Goal: Task Accomplishment & Management: Manage account settings

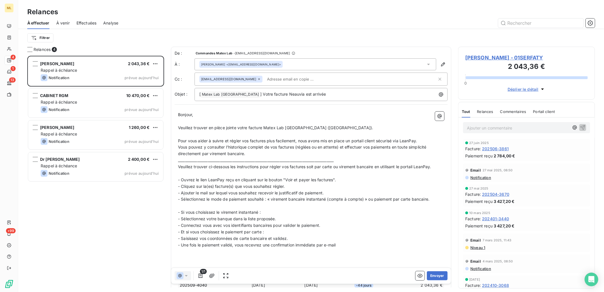
scroll to position [231, 132]
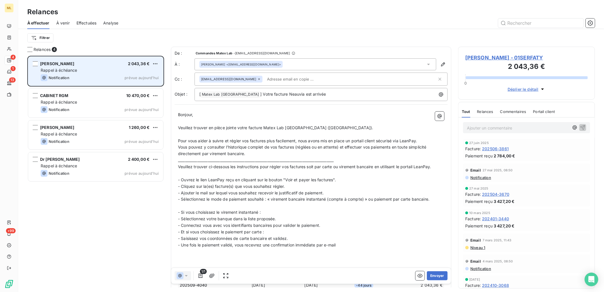
click at [78, 71] on div "Rappel à échéance" at bounding box center [100, 70] width 118 height 6
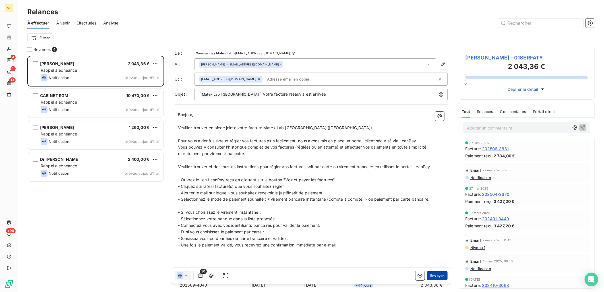
click at [436, 274] on button "Envoyer" at bounding box center [437, 275] width 21 height 9
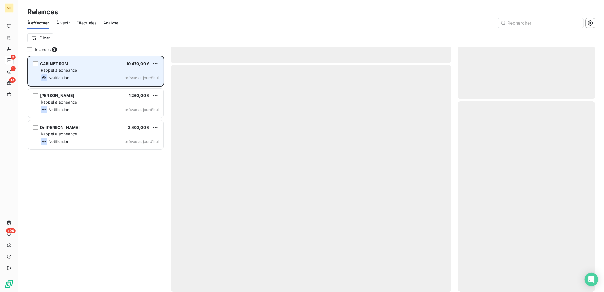
click at [74, 75] on div "Notification prévue aujourd’hui" at bounding box center [100, 77] width 118 height 7
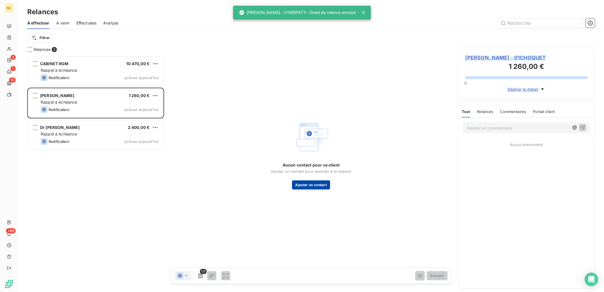
click at [316, 182] on button "Ajouter un contact" at bounding box center [311, 184] width 38 height 9
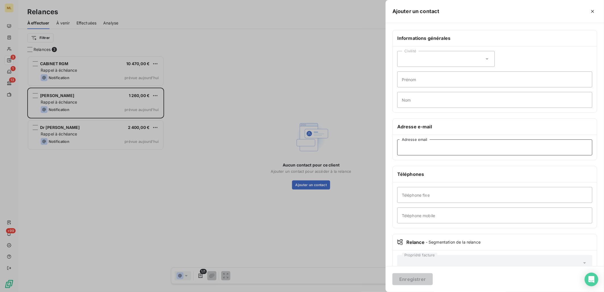
click at [422, 147] on input "Adresse email" at bounding box center [494, 147] width 195 height 16
paste input "[EMAIL_ADDRESS][DOMAIN_NAME]"
type input "[EMAIL_ADDRESS][DOMAIN_NAME]"
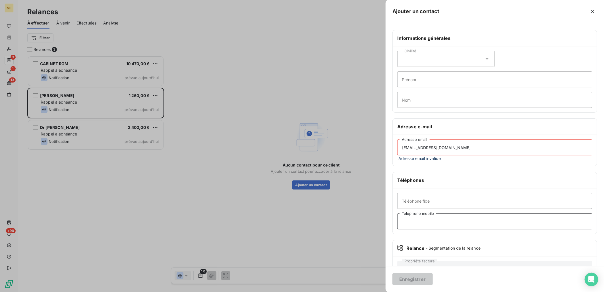
click at [416, 222] on input "Téléphone mobile" at bounding box center [494, 221] width 195 height 16
paste input "Tel : [PHONE_NUMBER]"
type input "Tel : [PHONE_NUMBER]"
click at [465, 147] on input "[EMAIL_ADDRESS][DOMAIN_NAME]" at bounding box center [494, 147] width 195 height 16
click at [502, 145] on input "[EMAIL_ADDRESS][DOMAIN_NAME]" at bounding box center [494, 147] width 195 height 16
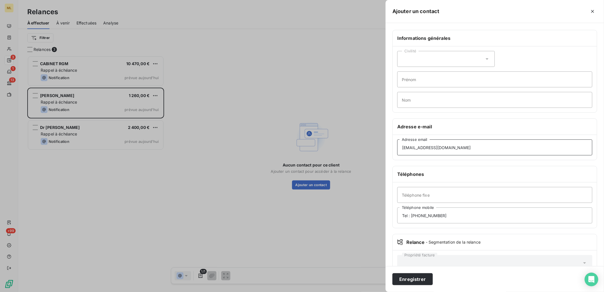
type input "[EMAIL_ADDRESS][DOMAIN_NAME]"
click at [411, 214] on input "Tel : [PHONE_NUMBER]" at bounding box center [494, 215] width 195 height 16
click at [472, 214] on input "06 18 02 66 81" at bounding box center [494, 215] width 195 height 16
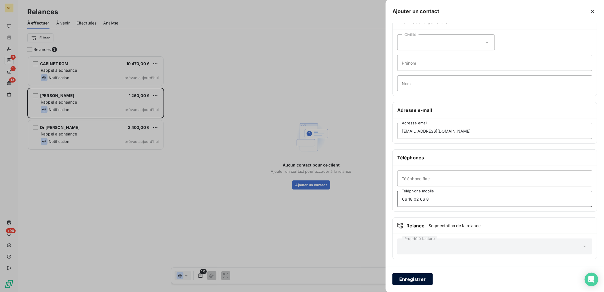
type input "06 18 02 66 81"
click at [416, 278] on button "Enregistrer" at bounding box center [412, 279] width 40 height 12
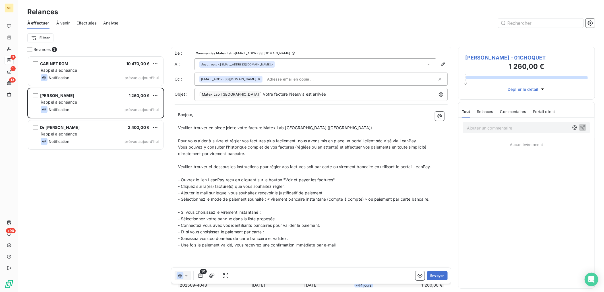
click at [502, 58] on span "[PERSON_NAME] - 01CHOQUET" at bounding box center [526, 58] width 123 height 8
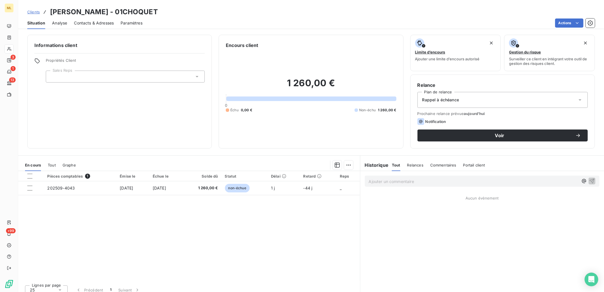
click at [93, 23] on span "Contacts & Adresses" at bounding box center [94, 23] width 40 height 6
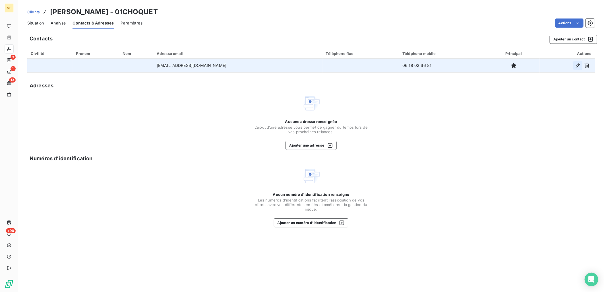
click at [578, 64] on icon "button" at bounding box center [578, 65] width 4 height 4
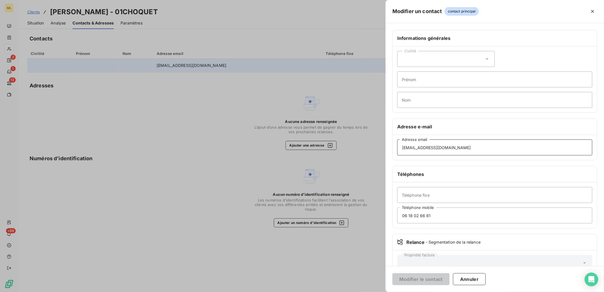
drag, startPoint x: 474, startPoint y: 148, endPoint x: 386, endPoint y: 144, distance: 87.6
click at [386, 144] on div "Informations générales Civilité Prénom Nom Adresse e-mail [EMAIL_ADDRESS][DOMAI…" at bounding box center [494, 156] width 218 height 252
drag, startPoint x: 445, startPoint y: 217, endPoint x: 388, endPoint y: 217, distance: 56.6
click at [388, 217] on div "Informations générales Civilité Prénom Nom Adresse e-mail Adresse email Télépho…" at bounding box center [494, 156] width 218 height 252
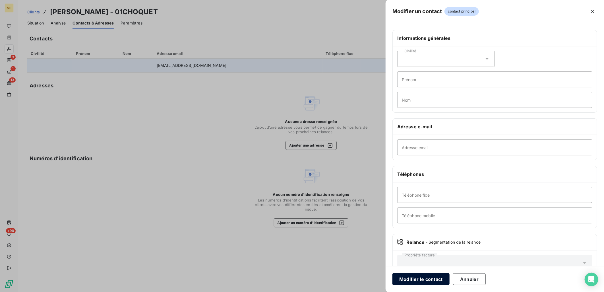
click at [429, 280] on button "Modifier le contact" at bounding box center [420, 279] width 57 height 12
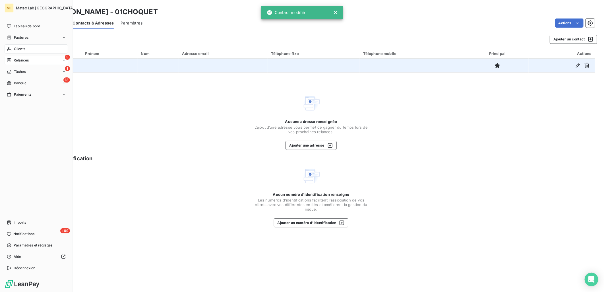
click at [22, 59] on span "Relances" at bounding box center [21, 60] width 15 height 5
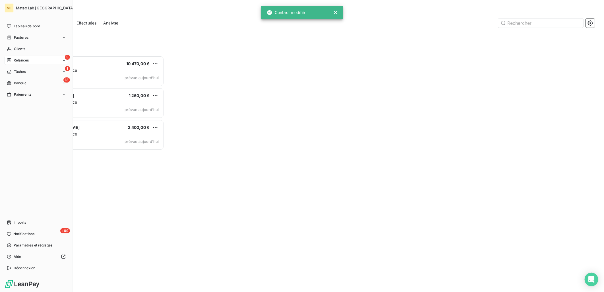
scroll to position [231, 132]
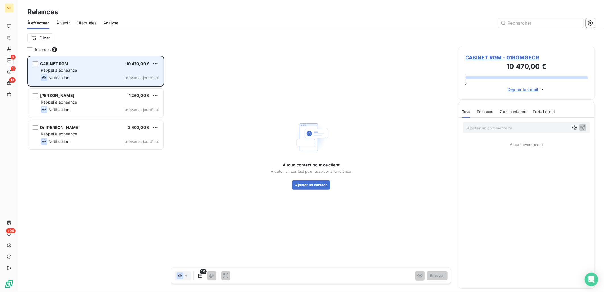
click at [96, 72] on div "Rappel à échéance" at bounding box center [100, 70] width 118 height 6
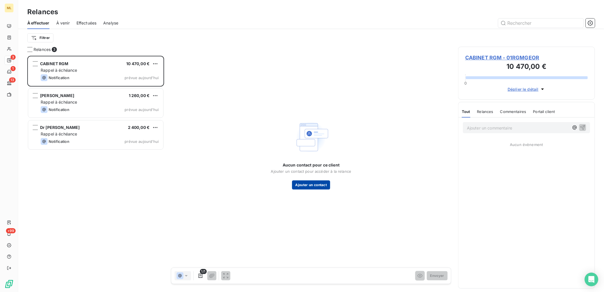
click at [317, 186] on button "Ajouter un contact" at bounding box center [311, 184] width 38 height 9
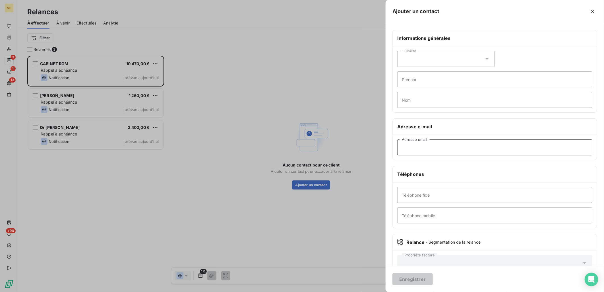
click at [425, 144] on input "Adresse email" at bounding box center [494, 147] width 195 height 16
click at [421, 215] on input "Téléphone mobile" at bounding box center [494, 215] width 195 height 16
paste input "Tel : [PHONE_NUMBER]"
click at [410, 214] on input "Tel : [PHONE_NUMBER]" at bounding box center [494, 215] width 195 height 16
type input "06 18 02 66 81"
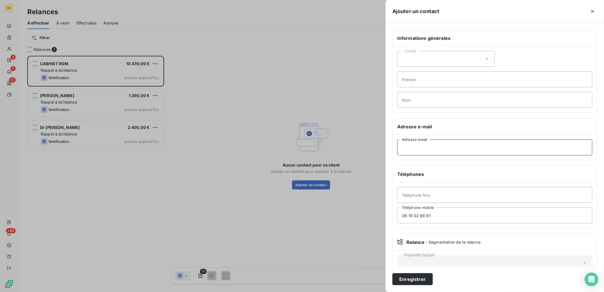
click at [438, 142] on input "Adresse email" at bounding box center [494, 147] width 195 height 16
paste input "[EMAIL_ADDRESS][DOMAIN_NAME]"
type input "[EMAIL_ADDRESS][DOMAIN_NAME]"
click at [413, 279] on button "Enregistrer" at bounding box center [412, 279] width 40 height 12
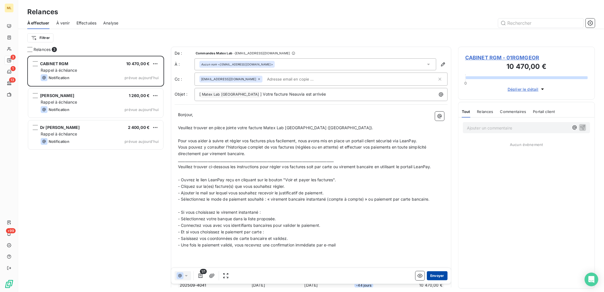
click at [434, 276] on button "Envoyer" at bounding box center [437, 275] width 21 height 9
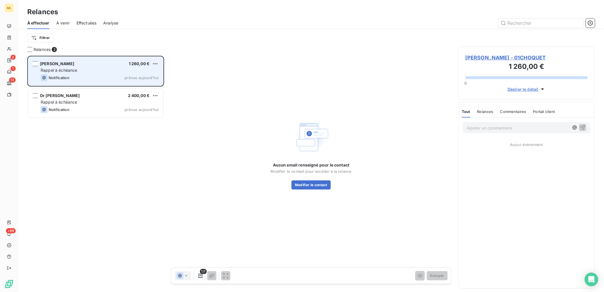
click at [79, 72] on div "Rappel à échéance" at bounding box center [100, 70] width 118 height 6
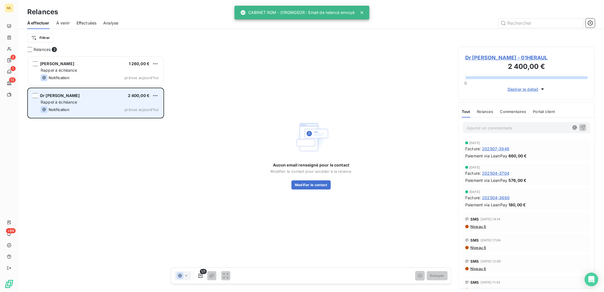
click at [90, 106] on div "Notification prévue aujourd’hui" at bounding box center [100, 109] width 118 height 7
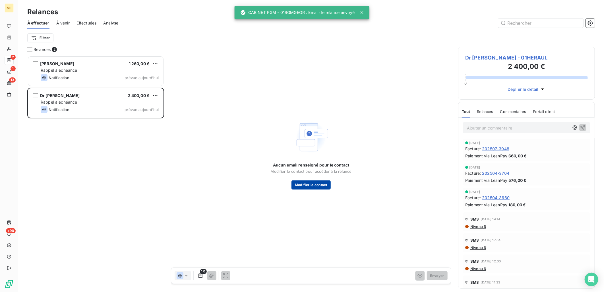
click at [315, 184] on button "Modifier le contact" at bounding box center [310, 184] width 39 height 9
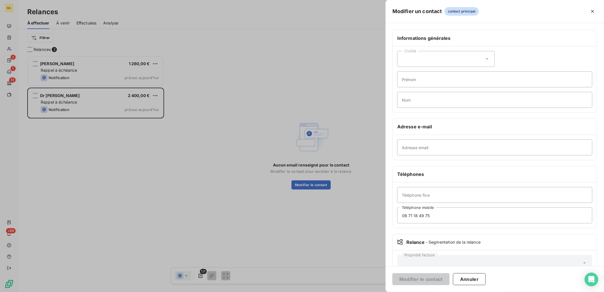
click at [337, 226] on div at bounding box center [302, 146] width 604 height 292
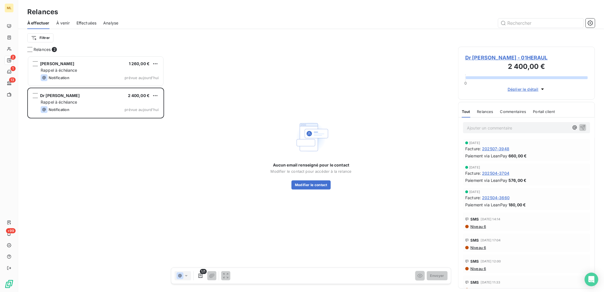
click at [515, 59] on span "Dr [PERSON_NAME] - 01HERAUL" at bounding box center [526, 58] width 123 height 8
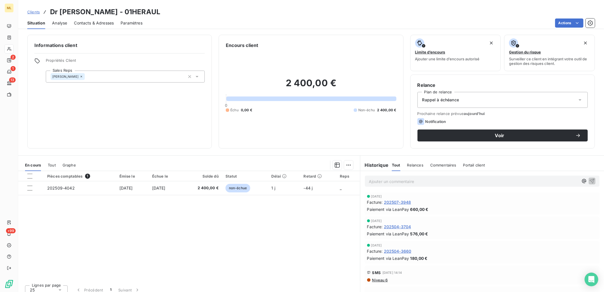
click at [88, 22] on span "Contacts & Adresses" at bounding box center [94, 23] width 40 height 6
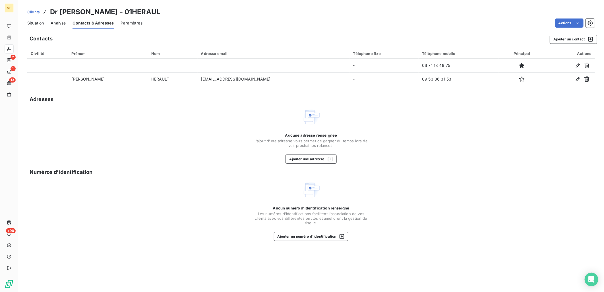
click at [232, 152] on div "Aucune adresse renseignée L’ajout d’une adresse vous permet de gagner du temps …" at bounding box center [310, 136] width 567 height 56
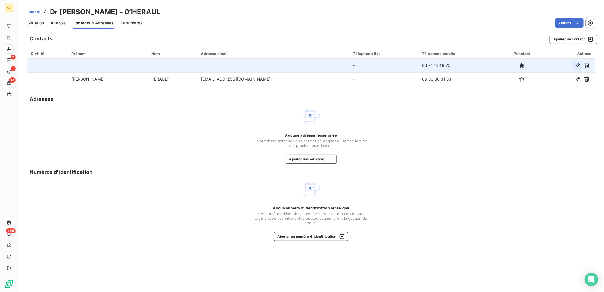
click at [579, 65] on icon "button" at bounding box center [578, 66] width 6 height 6
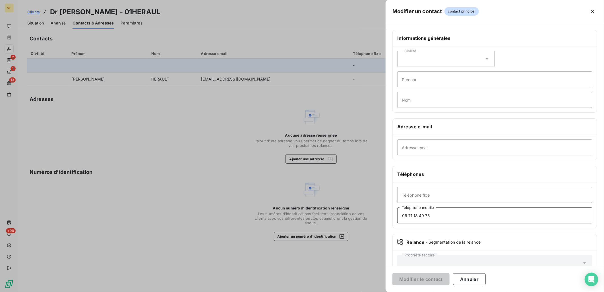
click at [451, 218] on input "06 71 18 49 75" at bounding box center [494, 215] width 195 height 16
drag, startPoint x: 426, startPoint y: 215, endPoint x: 371, endPoint y: 215, distance: 54.3
click at [371, 291] on div "Modifier un contact contact principal Informations générales Civilité Prénom No…" at bounding box center [302, 292] width 604 height 0
paste input "43175806"
type input "0643175806"
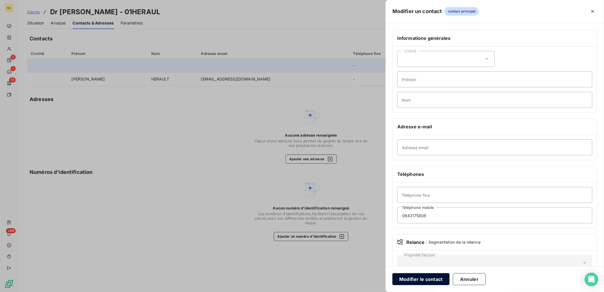
click at [424, 280] on button "Modifier le contact" at bounding box center [420, 279] width 57 height 12
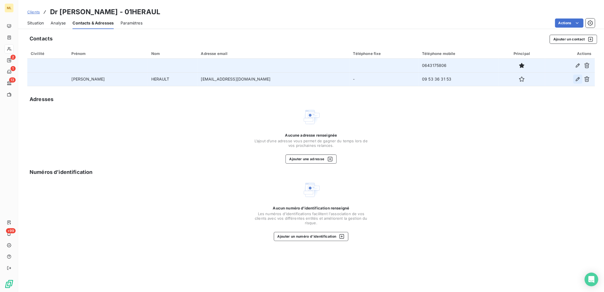
click at [578, 79] on icon "button" at bounding box center [578, 79] width 6 height 6
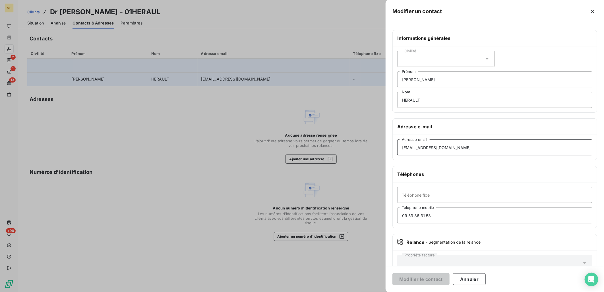
click at [477, 146] on input "[EMAIL_ADDRESS][DOMAIN_NAME]" at bounding box center [494, 147] width 195 height 16
drag, startPoint x: 498, startPoint y: 148, endPoint x: 391, endPoint y: 148, distance: 107.5
click at [391, 148] on div "Informations générales Civilité [PERSON_NAME] HERAULT Nom Adresse e-mail [EMAIL…" at bounding box center [494, 156] width 218 height 252
paste input "; [EMAIL_ADDRESS][DOMAIN_NAME]"
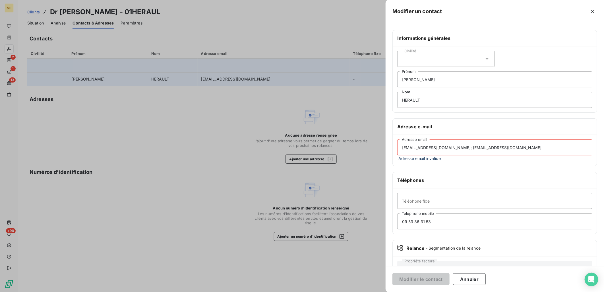
drag, startPoint x: 468, startPoint y: 147, endPoint x: 402, endPoint y: 149, distance: 66.6
click at [402, 149] on input "[EMAIL_ADDRESS][DOMAIN_NAME]; [EMAIL_ADDRESS][DOMAIN_NAME]" at bounding box center [494, 147] width 195 height 16
click at [478, 143] on input "[EMAIL_ADDRESS][DOMAIN_NAME]" at bounding box center [494, 147] width 195 height 16
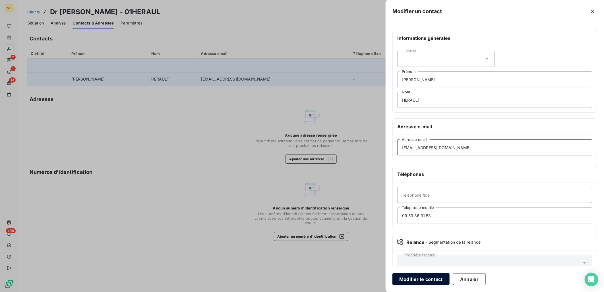
type input "[EMAIL_ADDRESS][DOMAIN_NAME]"
click at [422, 277] on button "Modifier le contact" at bounding box center [420, 279] width 57 height 12
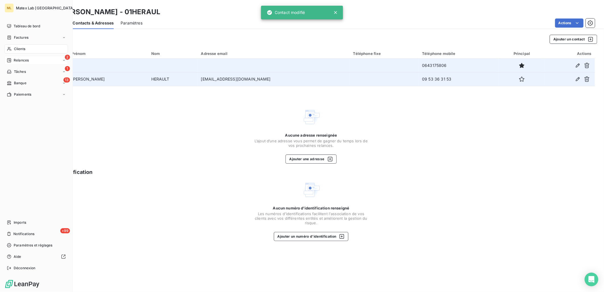
click at [13, 58] on div "Relances" at bounding box center [18, 60] width 22 height 5
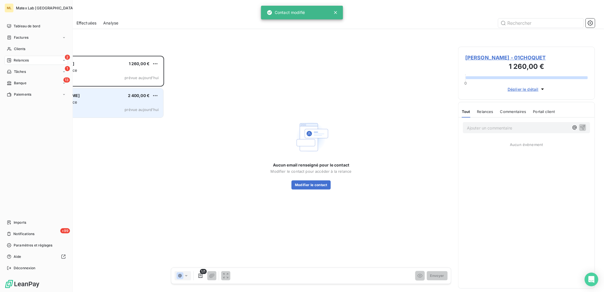
scroll to position [231, 132]
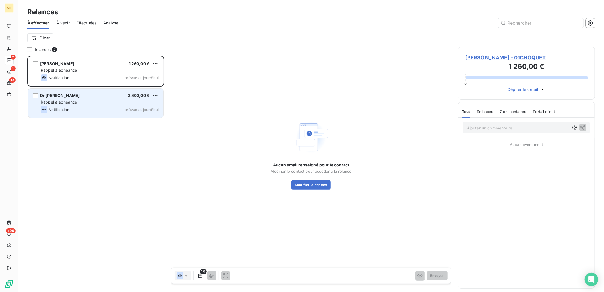
click at [80, 106] on div "Notification prévue aujourd’hui" at bounding box center [100, 109] width 118 height 7
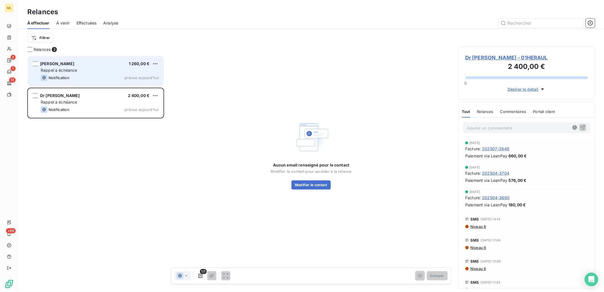
click at [103, 76] on div "Notification prévue aujourd’hui" at bounding box center [100, 77] width 118 height 7
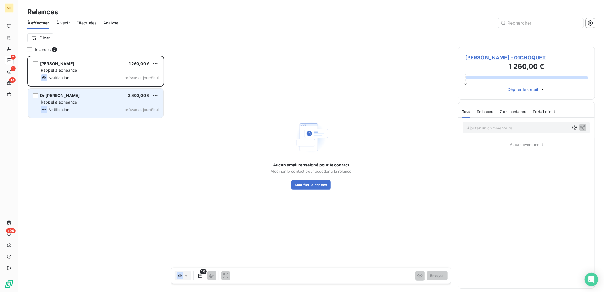
click at [89, 100] on div "Rappel à échéance" at bounding box center [100, 102] width 118 height 6
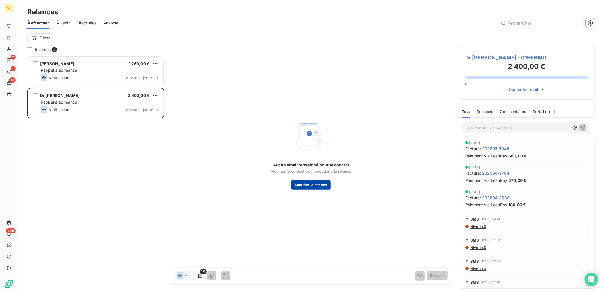
click at [309, 185] on button "Modifier le contact" at bounding box center [310, 184] width 39 height 9
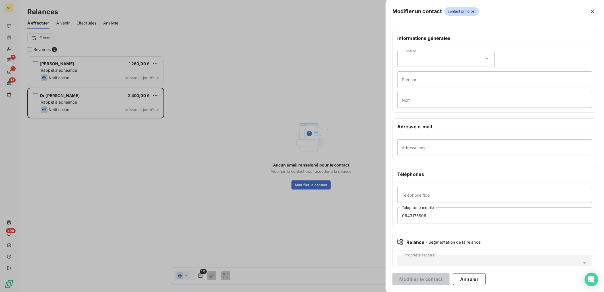
click at [321, 222] on div at bounding box center [302, 146] width 604 height 292
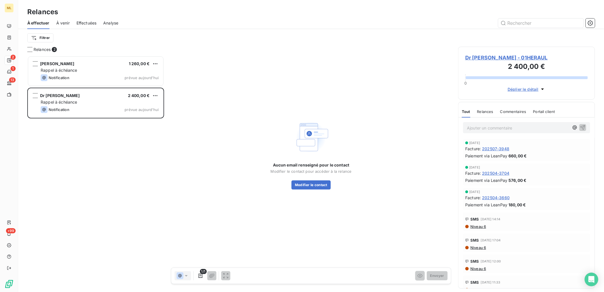
click at [521, 56] on span "Dr [PERSON_NAME] - 01HERAUL" at bounding box center [526, 58] width 123 height 8
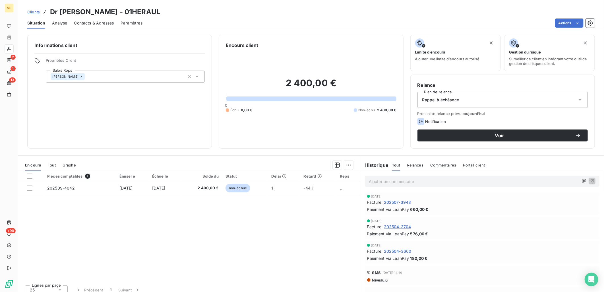
click at [101, 22] on span "Contacts & Adresses" at bounding box center [94, 23] width 40 height 6
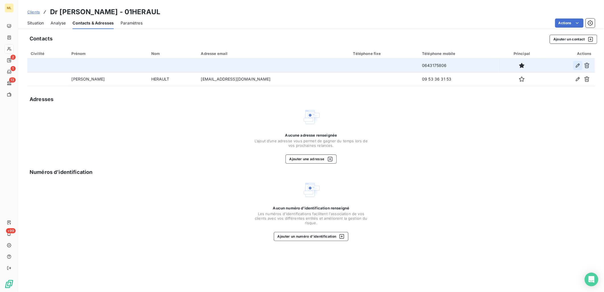
click at [578, 66] on icon "button" at bounding box center [578, 66] width 6 height 6
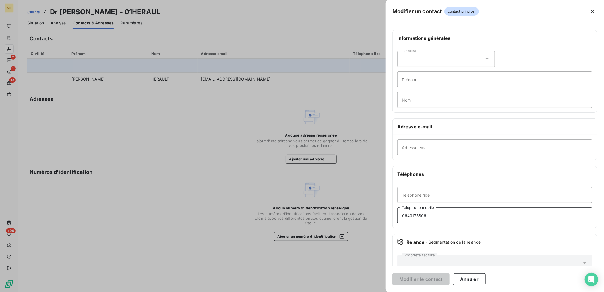
drag, startPoint x: 438, startPoint y: 214, endPoint x: 382, endPoint y: 213, distance: 56.3
click at [382, 291] on div "Modifier un contact contact principal Informations générales Civilité Prénom No…" at bounding box center [302, 292] width 604 height 0
click at [432, 281] on button "Modifier le contact" at bounding box center [420, 279] width 57 height 12
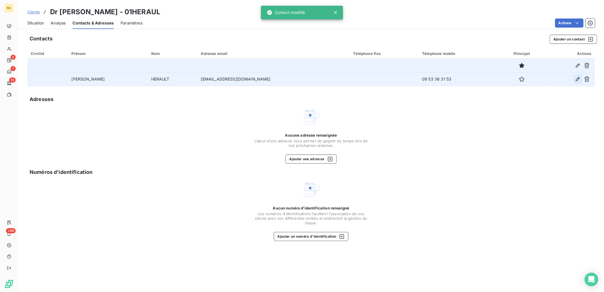
click at [578, 77] on icon "button" at bounding box center [578, 79] width 4 height 4
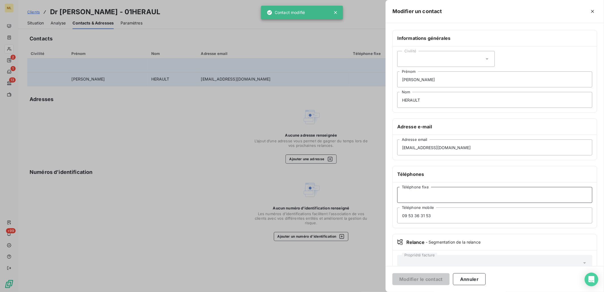
click at [415, 193] on input "Téléphone fixe" at bounding box center [494, 195] width 195 height 16
paste input "0643175806"
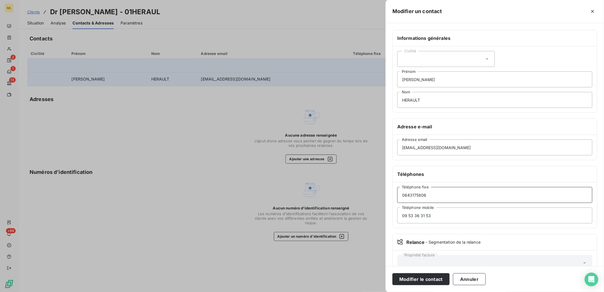
click at [461, 194] on input "0643175806" at bounding box center [494, 195] width 195 height 16
click at [525, 195] on input "0643175806" at bounding box center [494, 195] width 195 height 16
type input "0643175806"
click at [448, 218] on input "09 53 36 31 53" at bounding box center [494, 215] width 195 height 16
drag, startPoint x: 399, startPoint y: 217, endPoint x: 380, endPoint y: 216, distance: 19.1
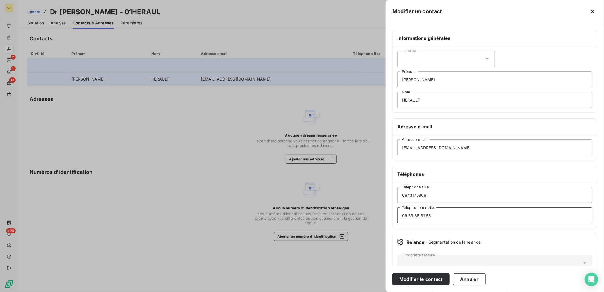
click at [380, 291] on div "Modifier un contact Informations générales Civilité [PERSON_NAME] HERAULT Nom A…" at bounding box center [302, 292] width 604 height 0
click at [445, 195] on input "0643175806" at bounding box center [494, 195] width 195 height 16
paste input "09 53 36 31 53"
drag, startPoint x: 427, startPoint y: 194, endPoint x: 386, endPoint y: 193, distance: 41.3
click at [386, 193] on div "Informations générales Civilité [PERSON_NAME] HERAULT Nom Adresse e-mail [EMAIL…" at bounding box center [494, 156] width 218 height 252
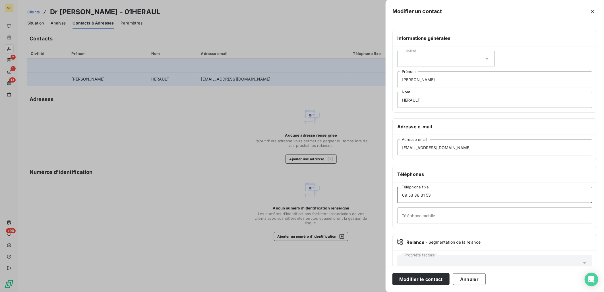
type input "09 53 36 31 53"
click at [413, 212] on input "Téléphone mobile" at bounding box center [494, 215] width 195 height 16
paste input "0643175806"
click at [463, 212] on input "0643175806" at bounding box center [494, 215] width 195 height 16
type input "0643175806"
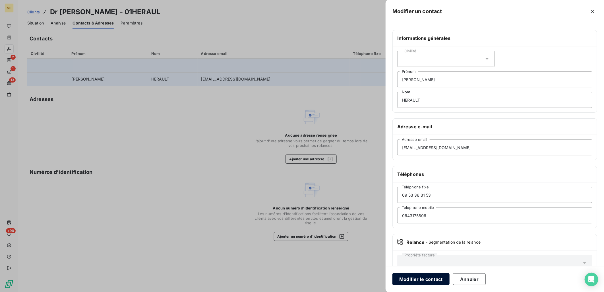
click at [418, 281] on button "Modifier le contact" at bounding box center [420, 279] width 57 height 12
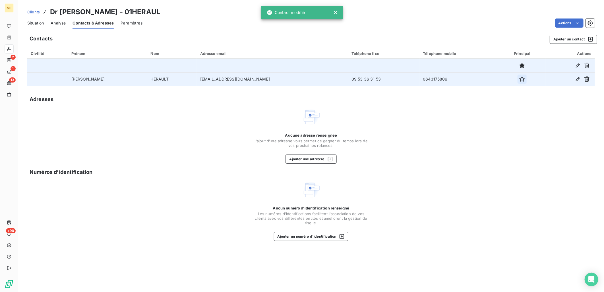
click at [519, 80] on icon "button" at bounding box center [522, 79] width 6 height 6
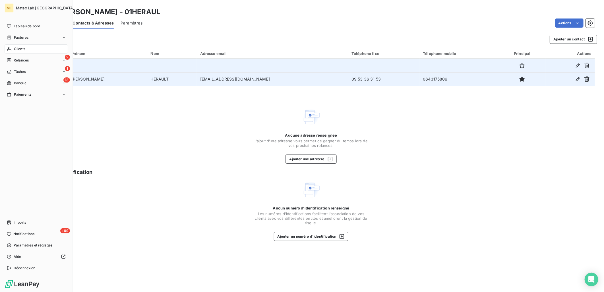
click at [16, 60] on span "Relances" at bounding box center [21, 60] width 15 height 5
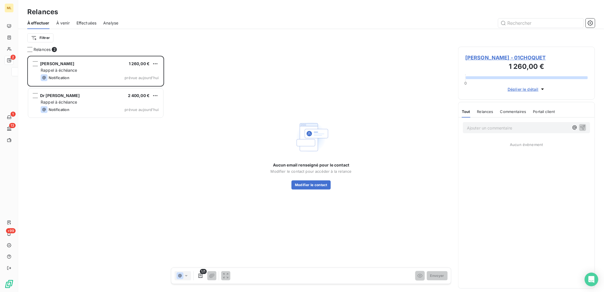
scroll to position [231, 132]
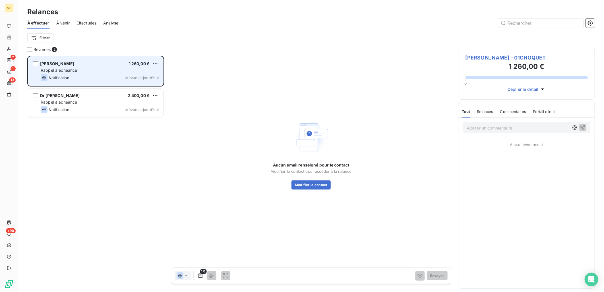
click at [68, 74] on div "Notification" at bounding box center [55, 77] width 29 height 7
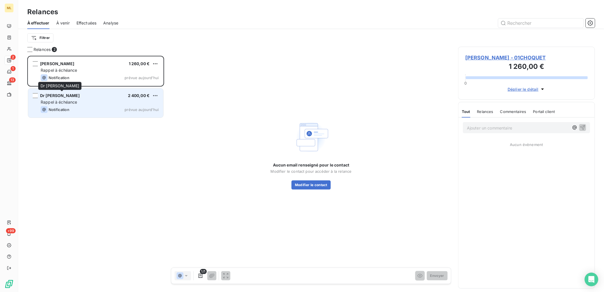
click at [80, 98] on div "Dr [PERSON_NAME]" at bounding box center [60, 96] width 40 height 6
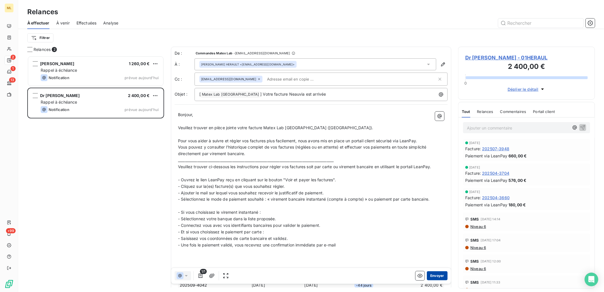
click at [433, 275] on button "Envoyer" at bounding box center [437, 275] width 21 height 9
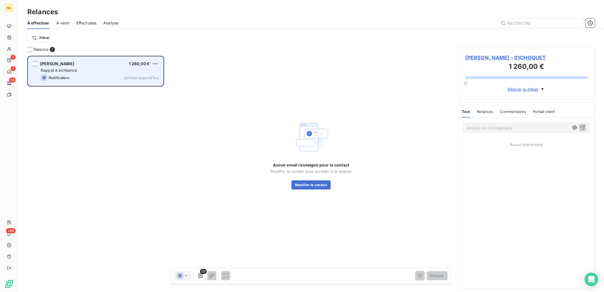
click at [86, 70] on div "Rappel à échéance" at bounding box center [100, 70] width 118 height 6
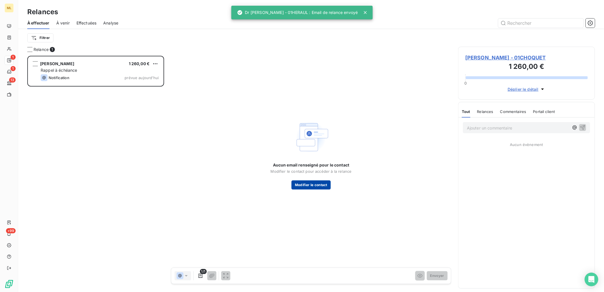
click at [318, 186] on button "Modifier le contact" at bounding box center [310, 184] width 39 height 9
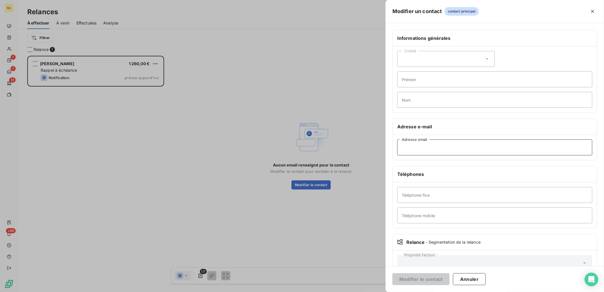
click at [477, 148] on input "Adresse email" at bounding box center [494, 147] width 195 height 16
paste input "[EMAIL_ADDRESS][DOMAIN_NAME]"
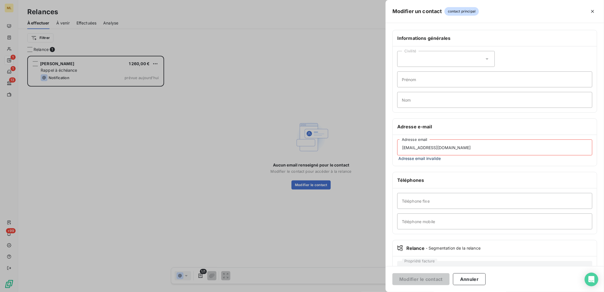
type input "[EMAIL_ADDRESS][DOMAIN_NAME]"
click at [431, 220] on input "Téléphone mobile" at bounding box center [494, 221] width 195 height 16
paste input "Tel : [PHONE_NUMBER]"
click at [411, 220] on input "Tel : [PHONE_NUMBER]" at bounding box center [494, 221] width 195 height 16
click at [449, 224] on input "06 24 76 02 26" at bounding box center [494, 221] width 195 height 16
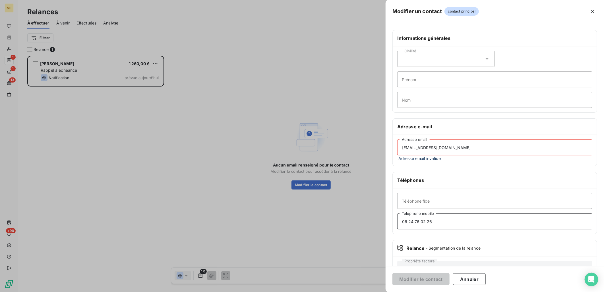
type input "06 24 76 02 26"
click at [503, 141] on input "[EMAIL_ADDRESS][DOMAIN_NAME]" at bounding box center [494, 147] width 195 height 16
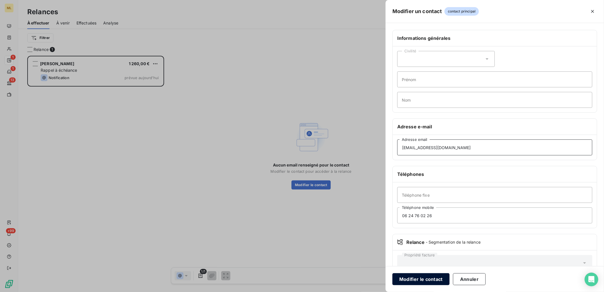
type input "[EMAIL_ADDRESS][DOMAIN_NAME]"
click at [434, 278] on button "Modifier le contact" at bounding box center [420, 279] width 57 height 12
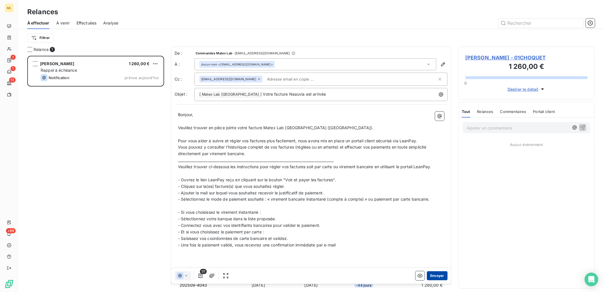
click at [432, 277] on button "Envoyer" at bounding box center [437, 275] width 21 height 9
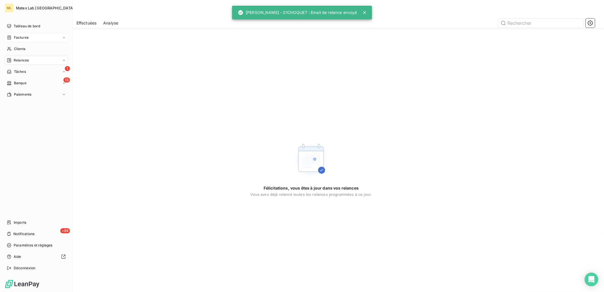
click at [28, 37] on span "Factures" at bounding box center [21, 37] width 14 height 5
